Goal: Task Accomplishment & Management: Use online tool/utility

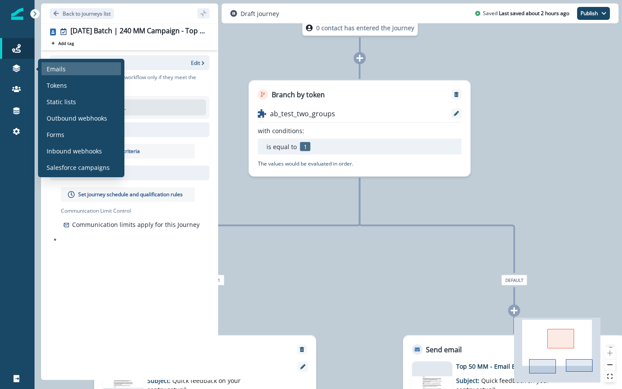
click at [73, 70] on div "Emails" at bounding box center [80, 68] width 79 height 13
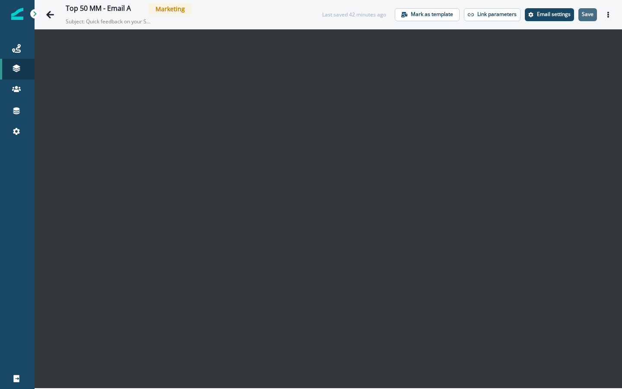
click at [590, 11] on p "Save" at bounding box center [587, 14] width 12 height 6
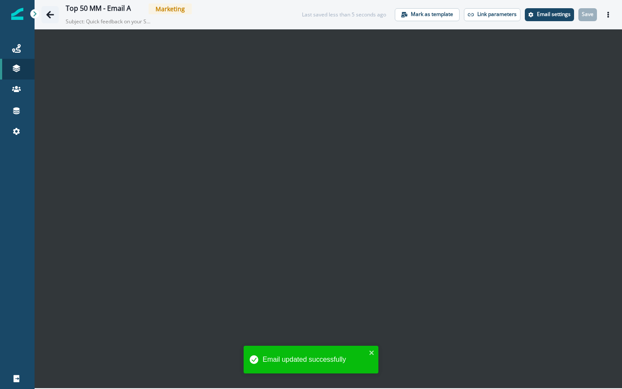
click at [49, 13] on icon "Go back" at bounding box center [50, 14] width 8 height 7
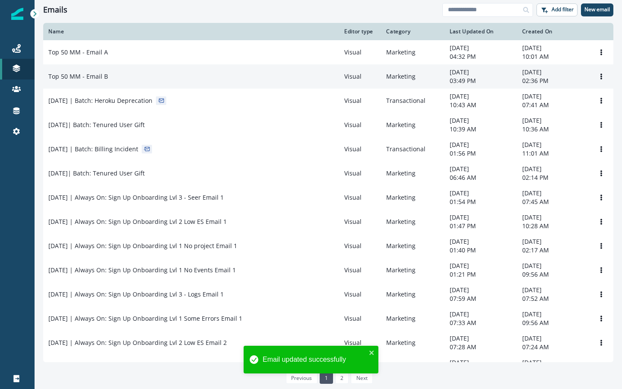
click at [85, 77] on p "Top 50 MM - Email B" at bounding box center [78, 76] width 60 height 9
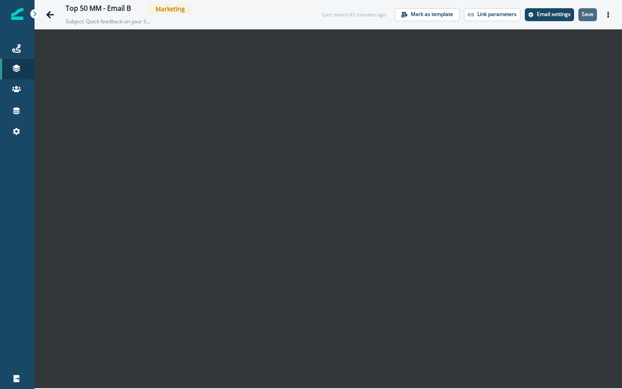
click at [590, 16] on p "Save" at bounding box center [587, 14] width 12 height 6
